Goal: Task Accomplishment & Management: Manage account settings

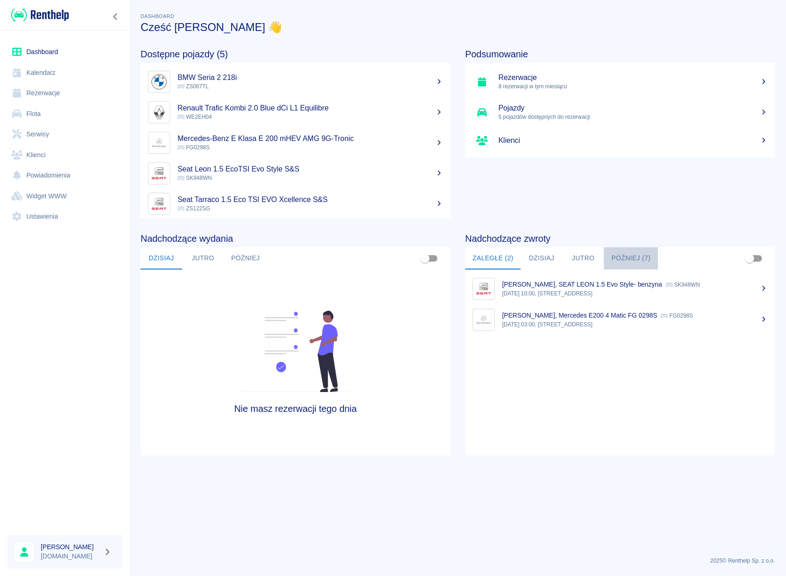
click at [633, 256] on button "Później (7)" at bounding box center [631, 258] width 54 height 22
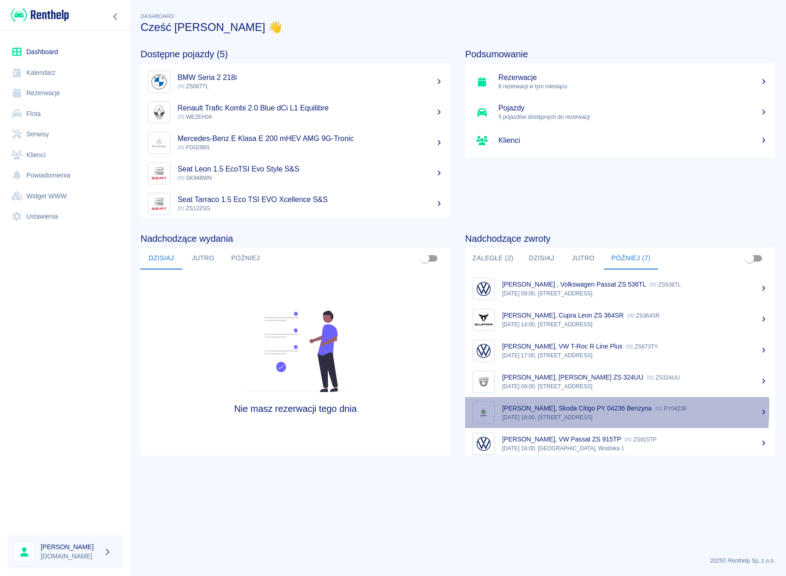
click at [546, 407] on p "[PERSON_NAME], Skoda Citigo PY 04236 Benzyna" at bounding box center [577, 408] width 150 height 7
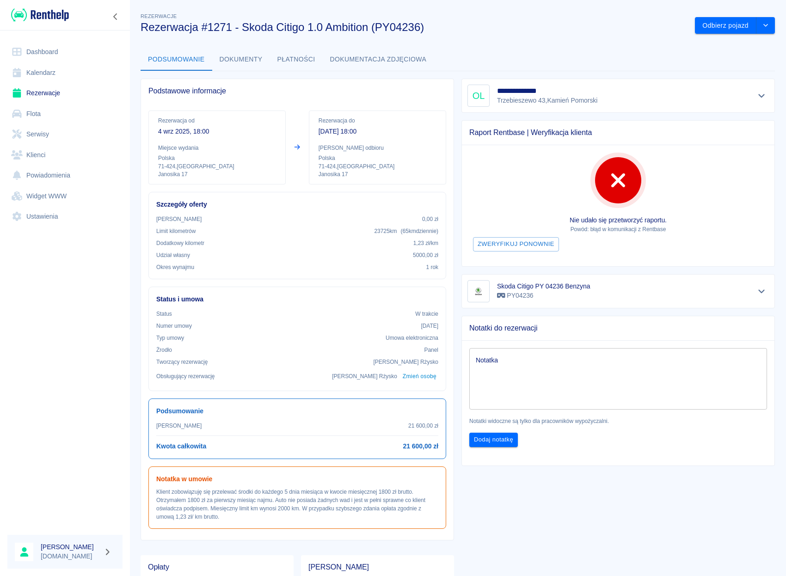
click at [538, 393] on textarea "Notatka" at bounding box center [618, 379] width 285 height 46
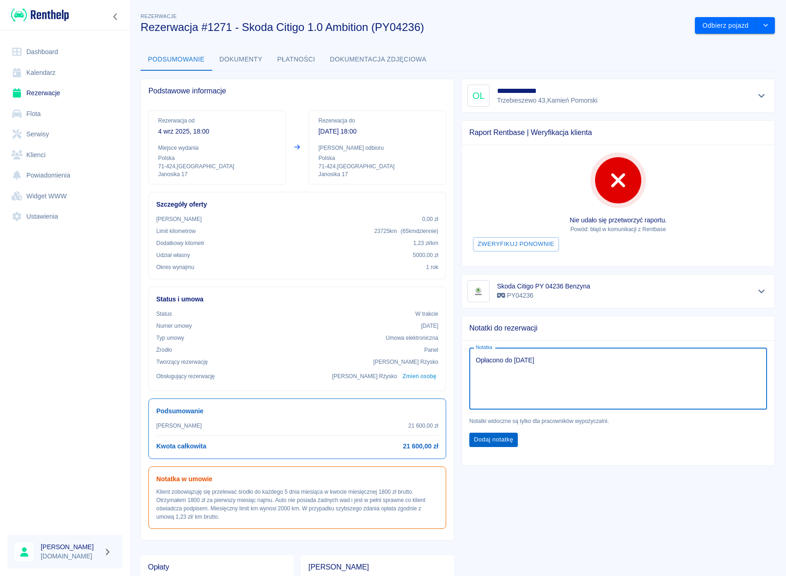
type textarea "Opłacono do [DATE]"
click at [475, 443] on button "Dodaj notatkę" at bounding box center [493, 440] width 49 height 14
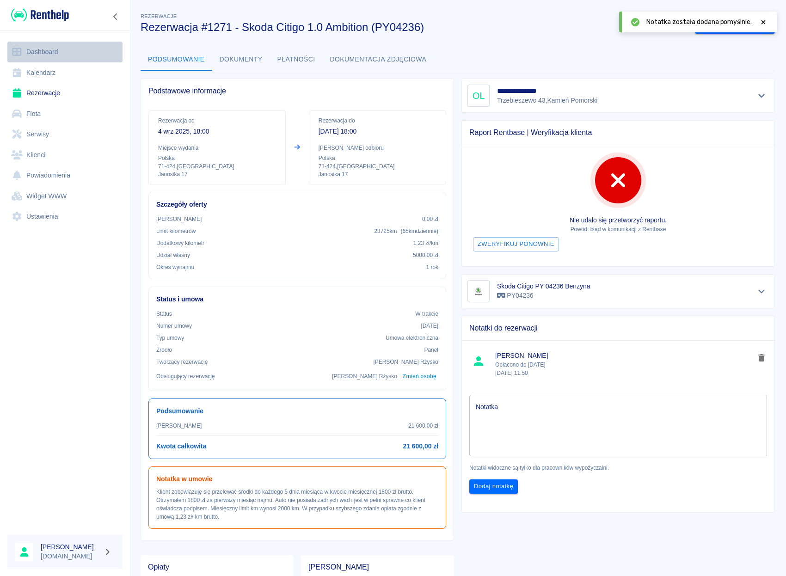
click at [64, 52] on link "Dashboard" at bounding box center [64, 52] width 115 height 21
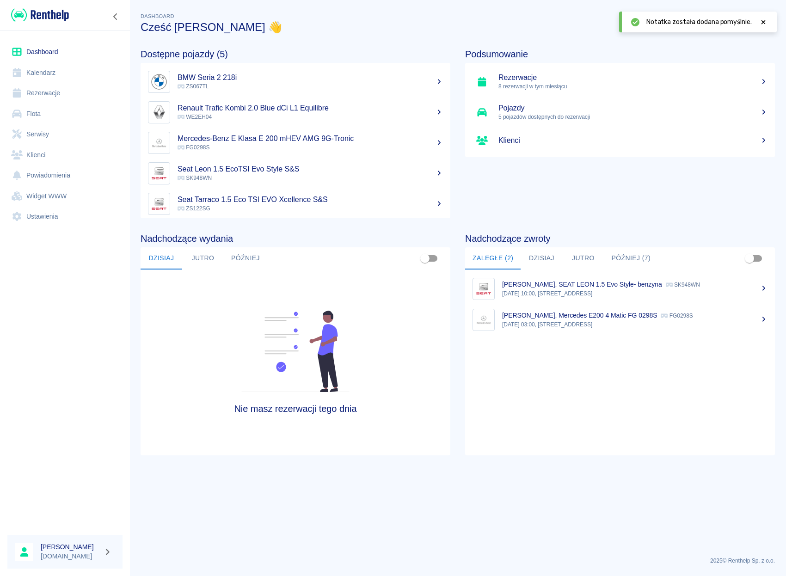
click at [635, 262] on button "Później (7)" at bounding box center [631, 258] width 54 height 22
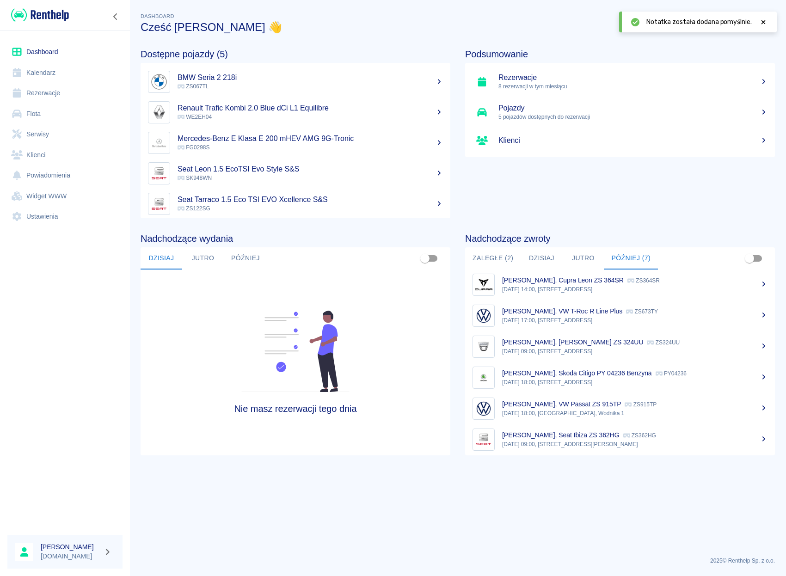
scroll to position [38, 0]
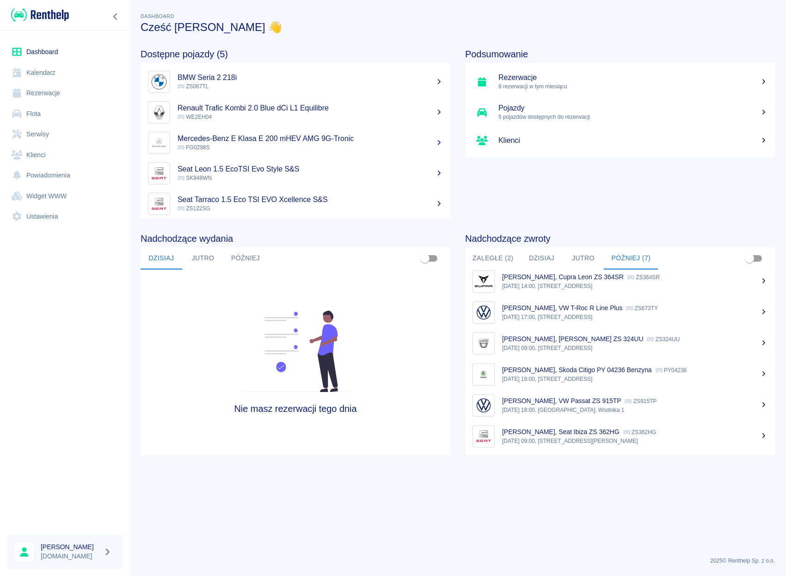
click at [553, 395] on link "[PERSON_NAME], VW Passat ZS 915TP ZS915TP [DATE] 18:00, [GEOGRAPHIC_DATA], Wodn…" at bounding box center [620, 405] width 310 height 31
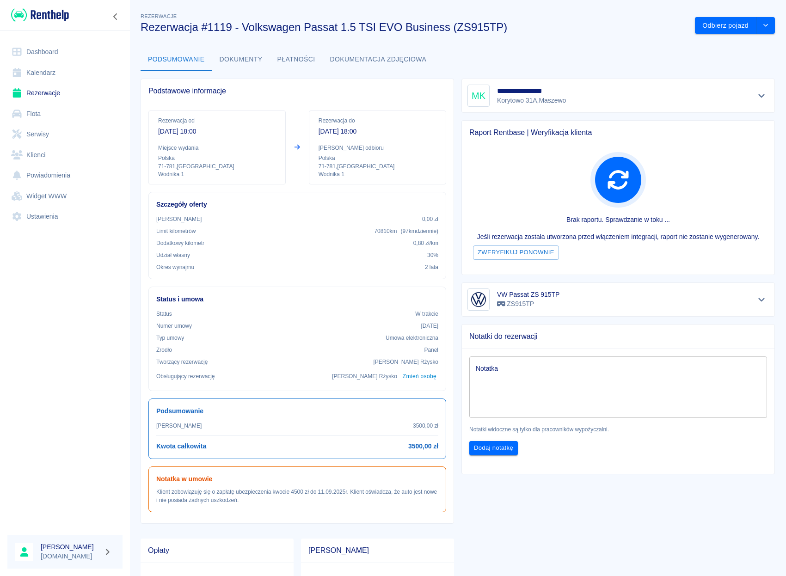
click at [553, 395] on textarea "Notatka" at bounding box center [618, 387] width 285 height 46
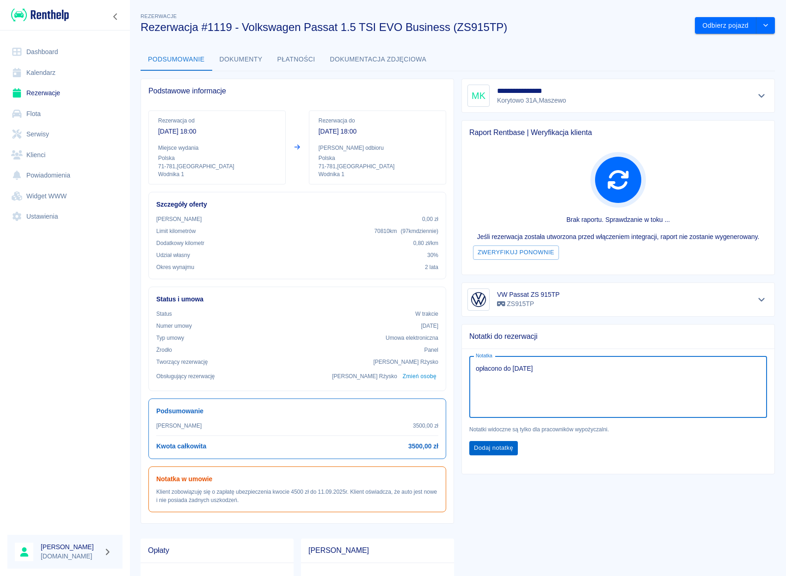
type textarea "opłacono do [DATE]"
click at [497, 447] on button "Dodaj notatkę" at bounding box center [493, 448] width 49 height 14
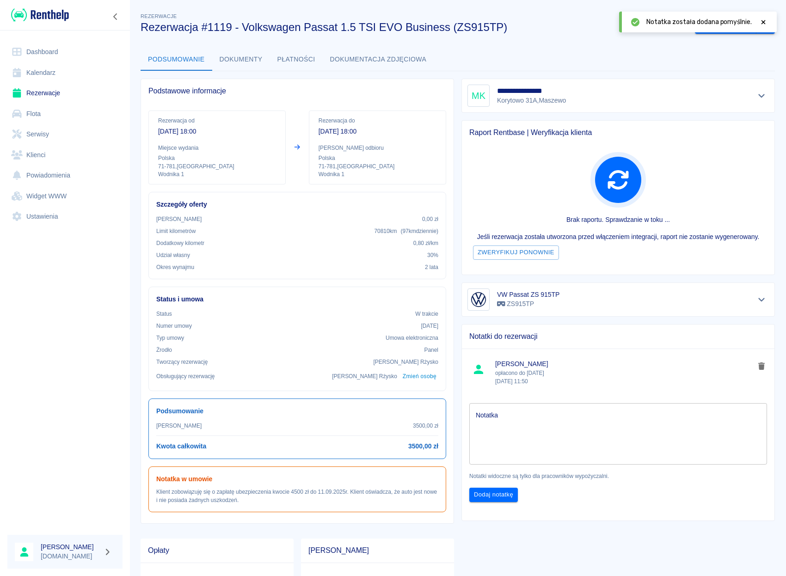
click at [60, 53] on link "Dashboard" at bounding box center [64, 52] width 115 height 21
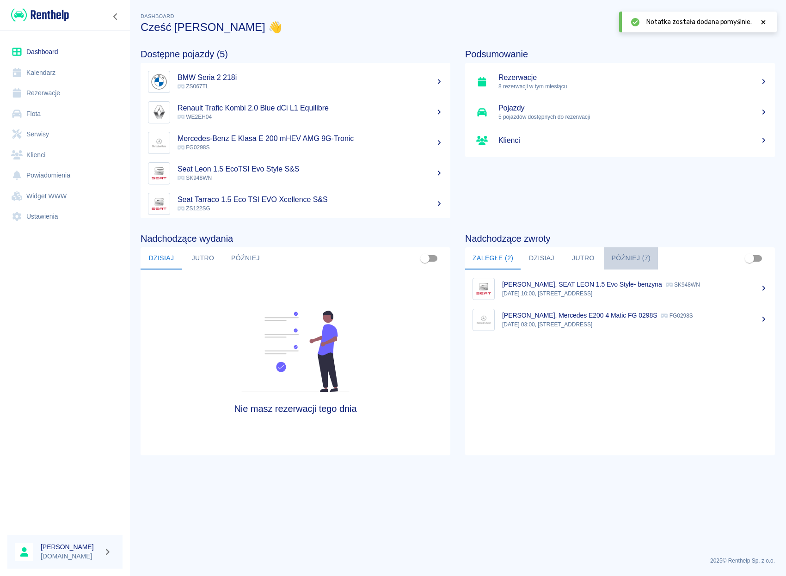
click at [619, 260] on button "Później (7)" at bounding box center [631, 258] width 54 height 22
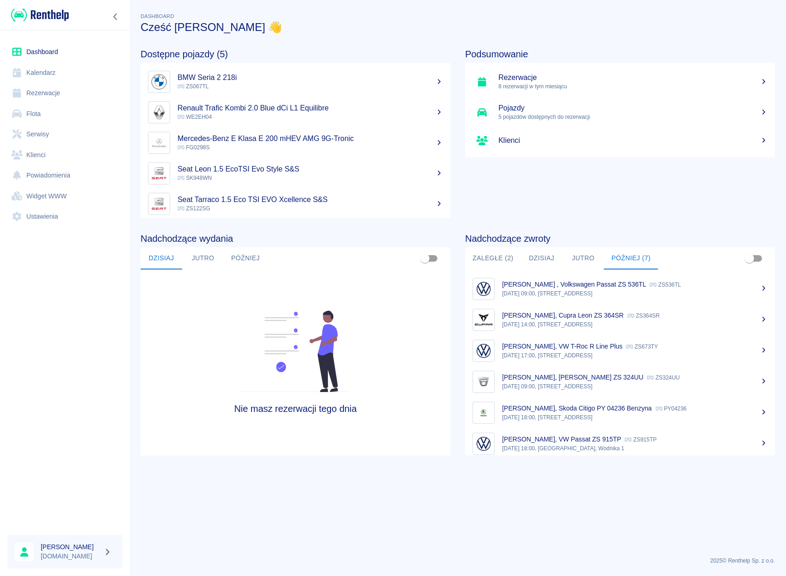
click at [58, 97] on link "Rezerwacje" at bounding box center [64, 93] width 115 height 21
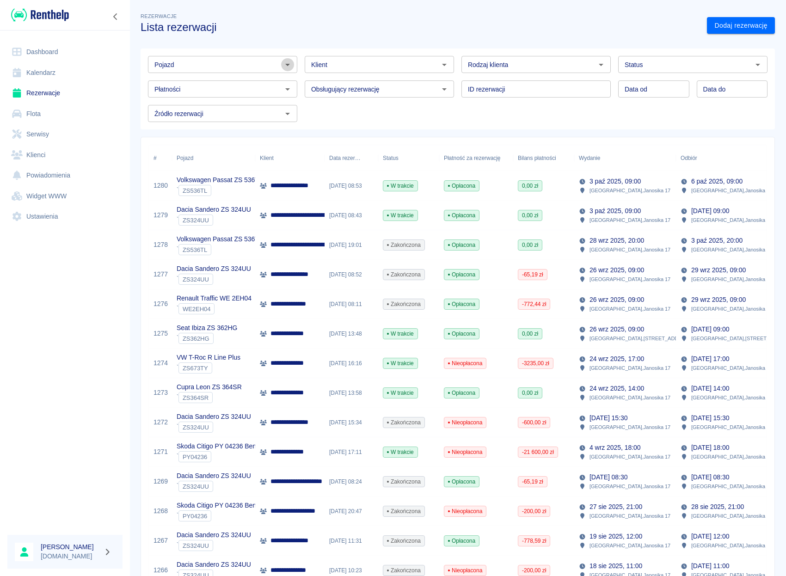
click at [283, 68] on icon "Otwórz" at bounding box center [287, 64] width 11 height 11
type input "t ro"
click at [48, 51] on link "Dashboard" at bounding box center [64, 52] width 115 height 21
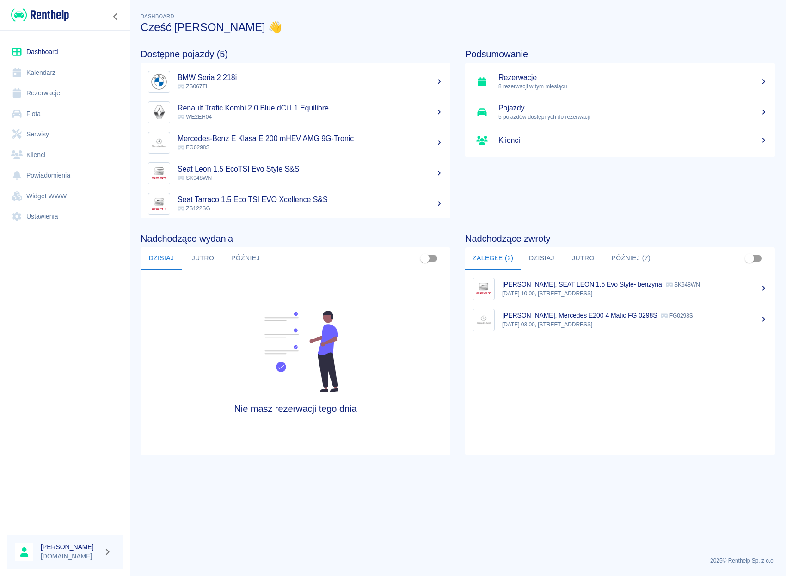
scroll to position [5, 0]
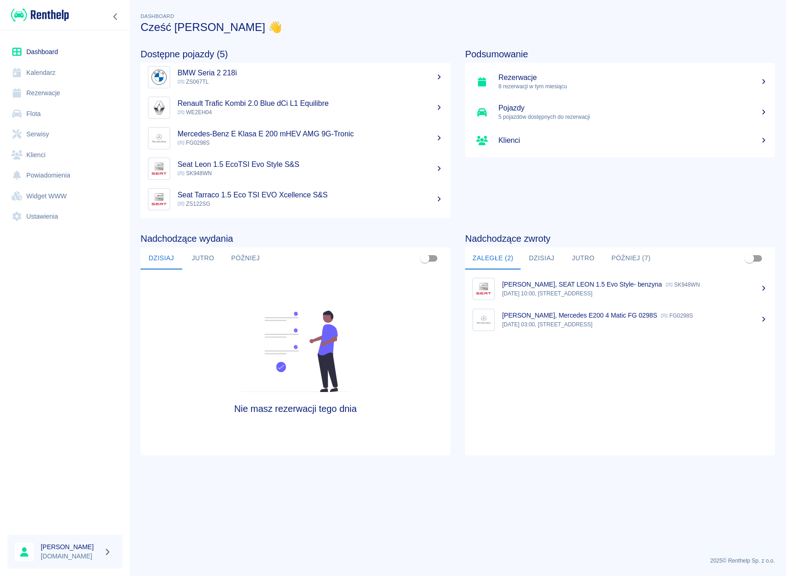
click at [42, 91] on link "Rezerwacje" at bounding box center [64, 93] width 115 height 21
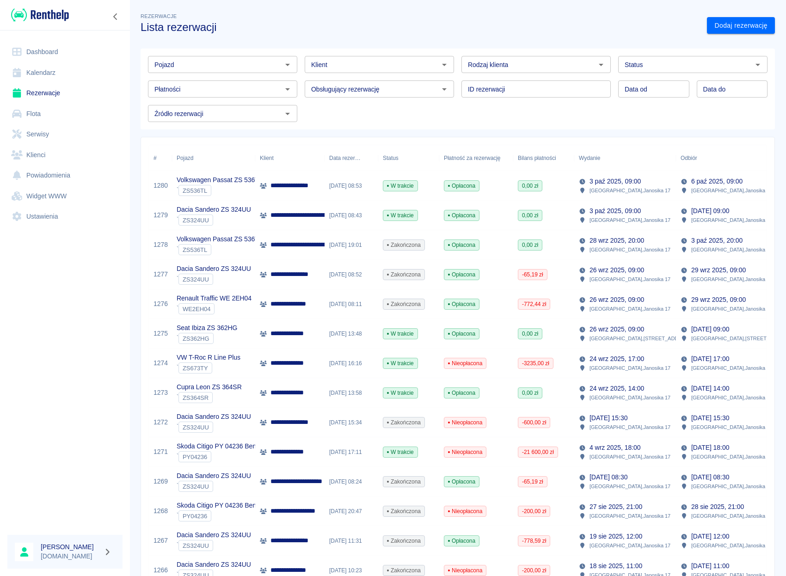
click at [287, 61] on icon "Otwórz" at bounding box center [287, 64] width 11 height 11
drag, startPoint x: 215, startPoint y: 60, endPoint x: 80, endPoint y: 65, distance: 135.6
click at [151, 65] on input "t ro" at bounding box center [215, 65] width 129 height 12
click at [163, 68] on input "t ro" at bounding box center [215, 65] width 129 height 12
drag, startPoint x: 165, startPoint y: 68, endPoint x: 146, endPoint y: 66, distance: 18.6
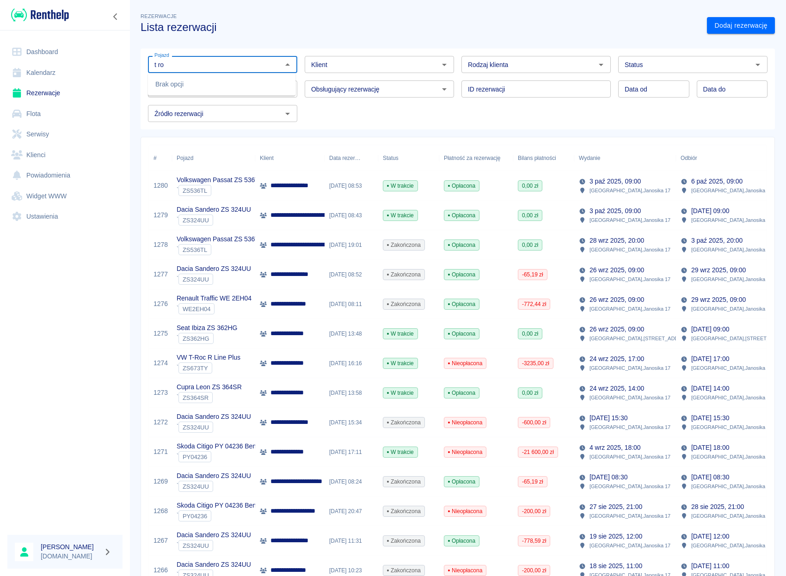
click at [151, 66] on input "t ro" at bounding box center [215, 65] width 129 height 12
click at [179, 95] on li "VW T-Roc R Line Plus - ZS673TY" at bounding box center [221, 99] width 147 height 15
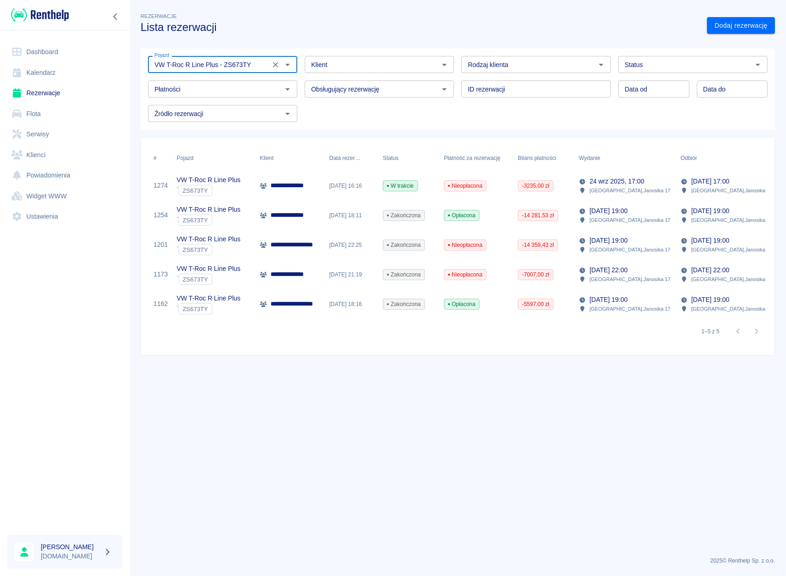
type input "VW T-Roc R Line Plus - ZS673TY"
click at [326, 190] on div "[DATE] 16:16" at bounding box center [352, 186] width 54 height 30
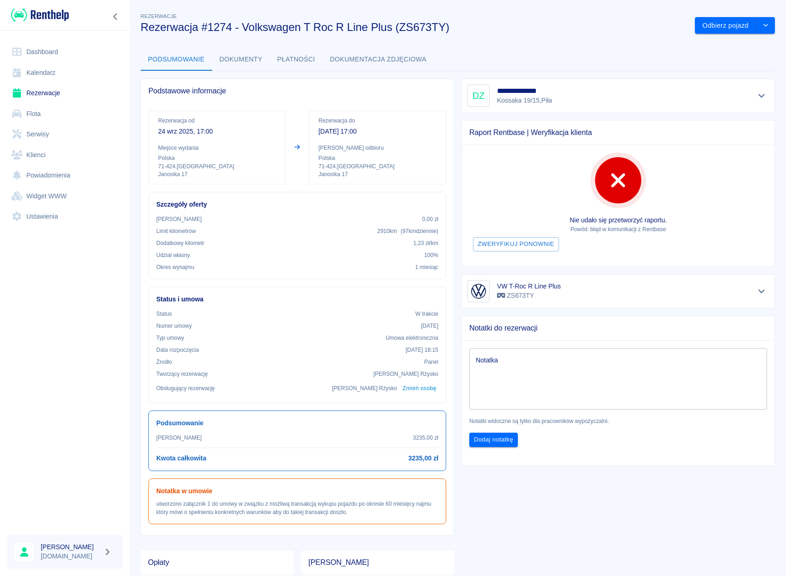
click at [55, 56] on link "Dashboard" at bounding box center [64, 52] width 115 height 21
